Goal: Task Accomplishment & Management: Complete application form

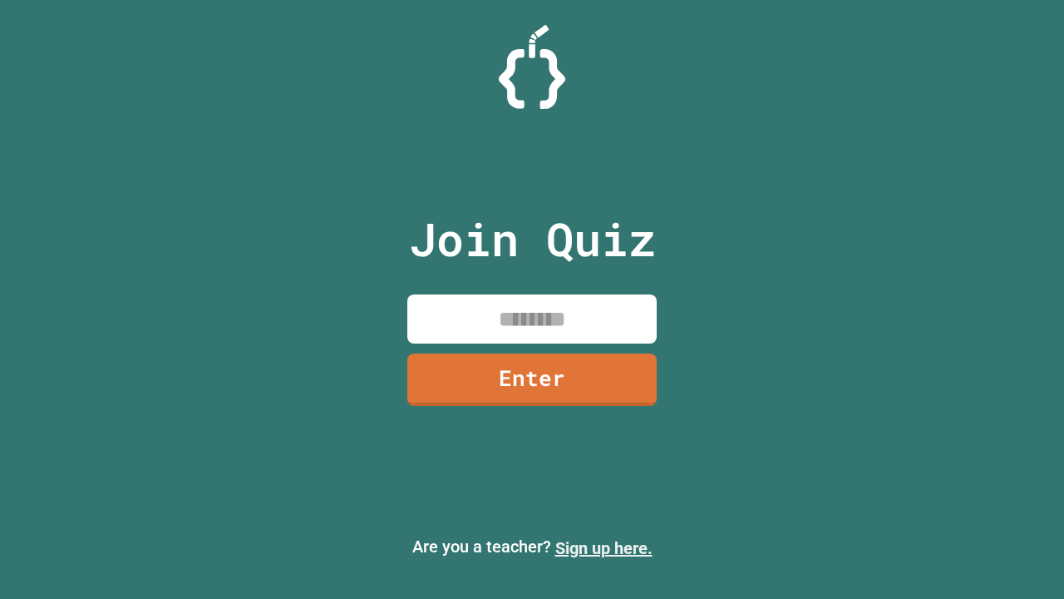
click at [604, 548] on link "Sign up here." at bounding box center [603, 548] width 97 height 20
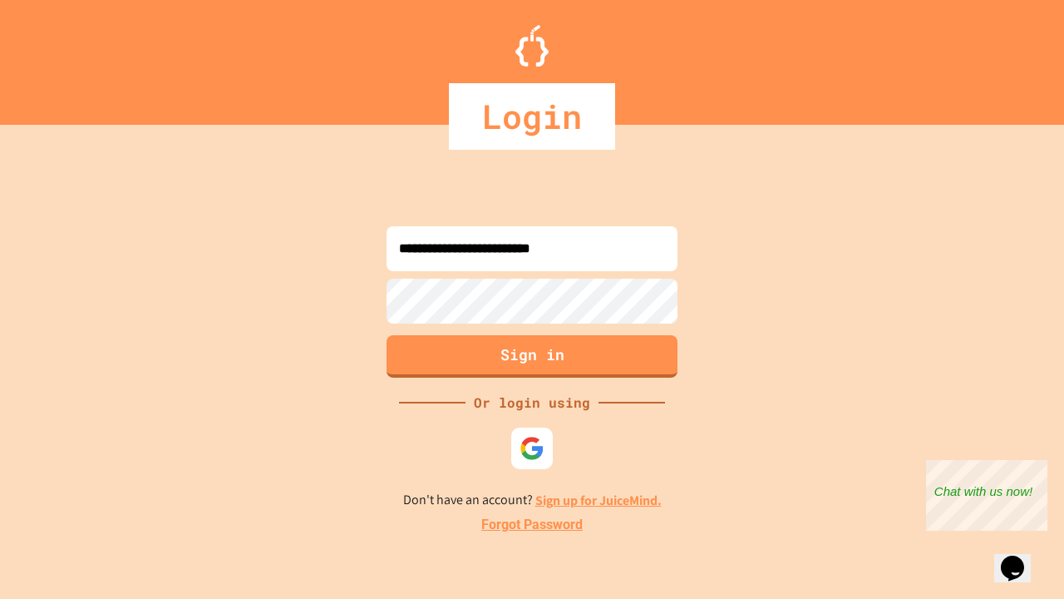
type input "**********"
